Goal: Information Seeking & Learning: Find specific fact

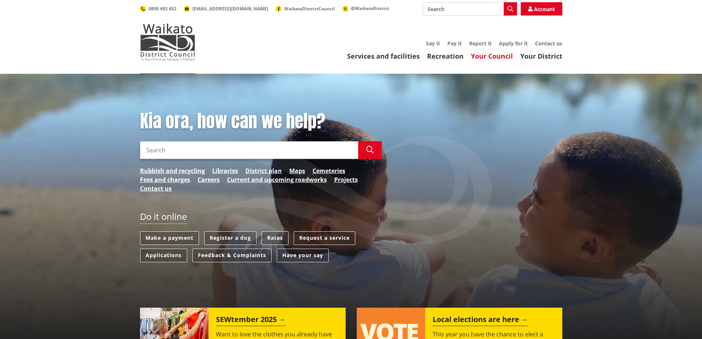
click at [485, 59] on link "Your Council" at bounding box center [492, 56] width 42 height 9
click at [484, 55] on link "Your Council" at bounding box center [492, 56] width 42 height 9
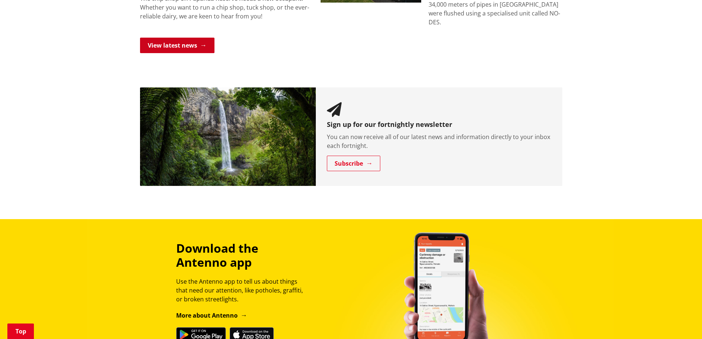
scroll to position [536, 0]
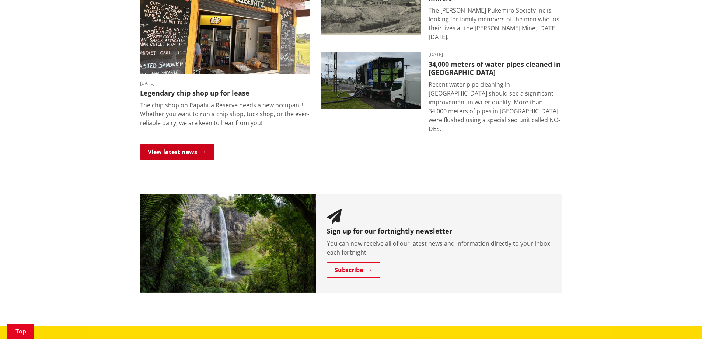
click at [174, 151] on link "View latest news" at bounding box center [177, 151] width 74 height 15
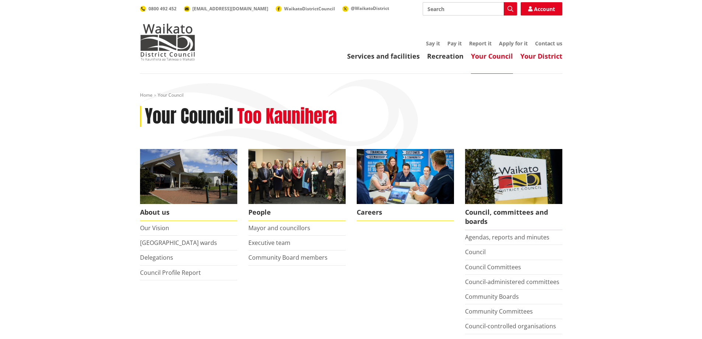
click at [531, 56] on link "Your District" at bounding box center [541, 56] width 42 height 9
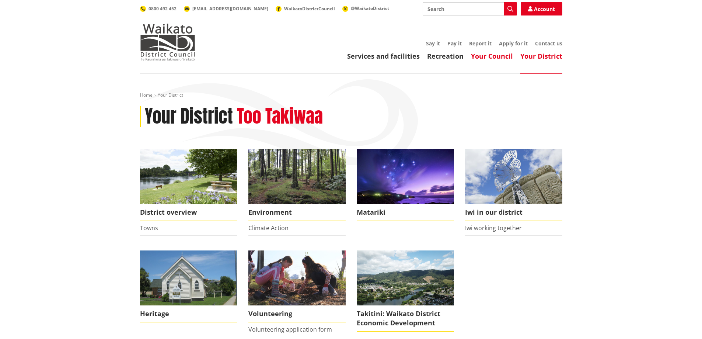
click at [481, 55] on link "Your Council" at bounding box center [492, 56] width 42 height 9
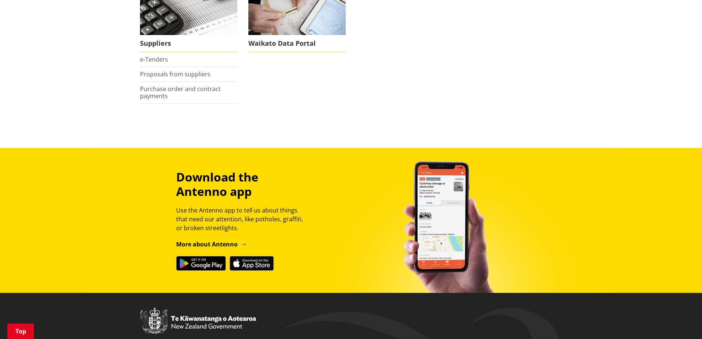
scroll to position [881, 0]
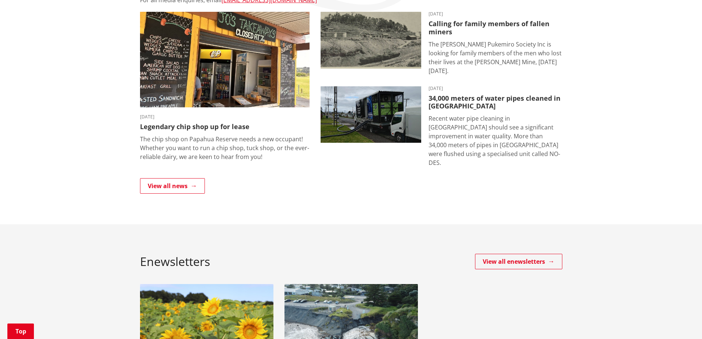
scroll to position [157, 0]
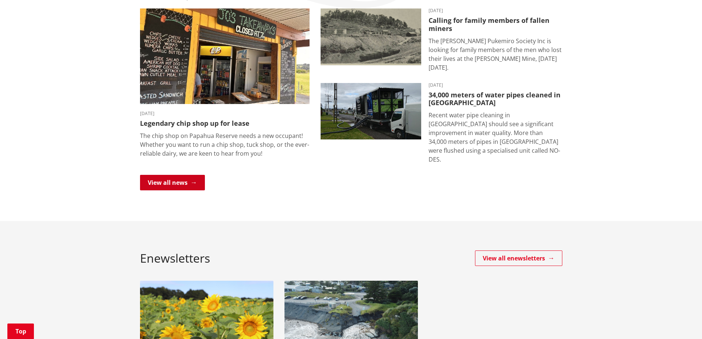
click at [172, 181] on link "View all news" at bounding box center [172, 182] width 65 height 15
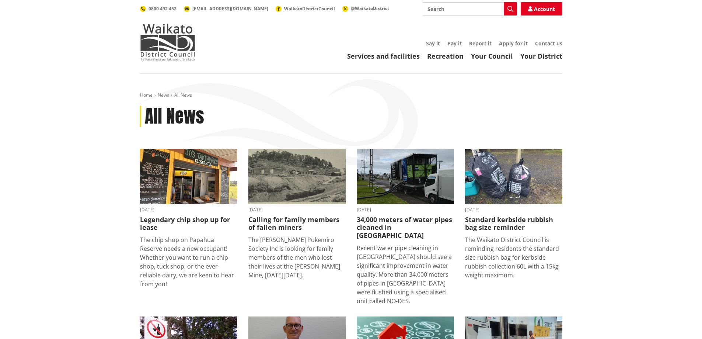
click at [449, 6] on input "Search" at bounding box center [470, 8] width 94 height 13
type input "wel energy trust"
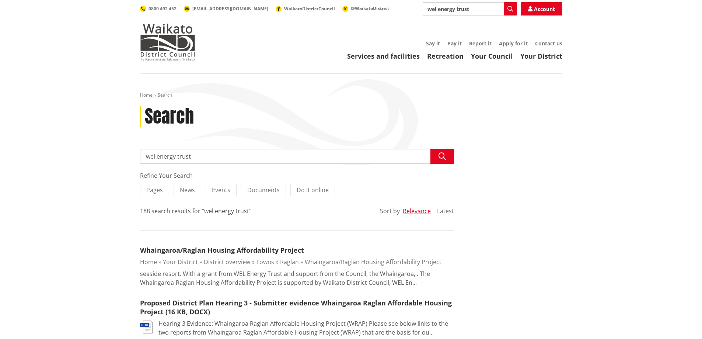
click at [448, 209] on button "Latest" at bounding box center [445, 210] width 17 height 7
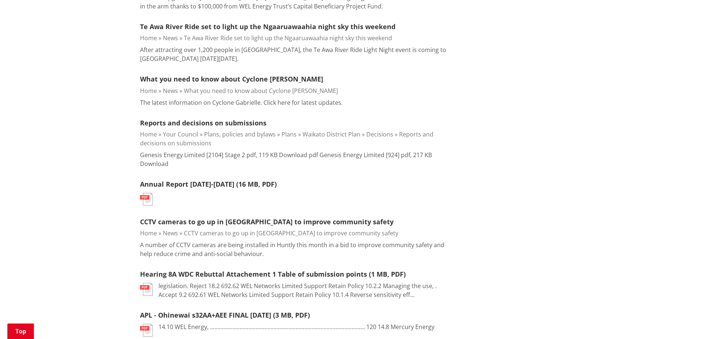
scroll to position [245, 0]
